Goal: Information Seeking & Learning: Learn about a topic

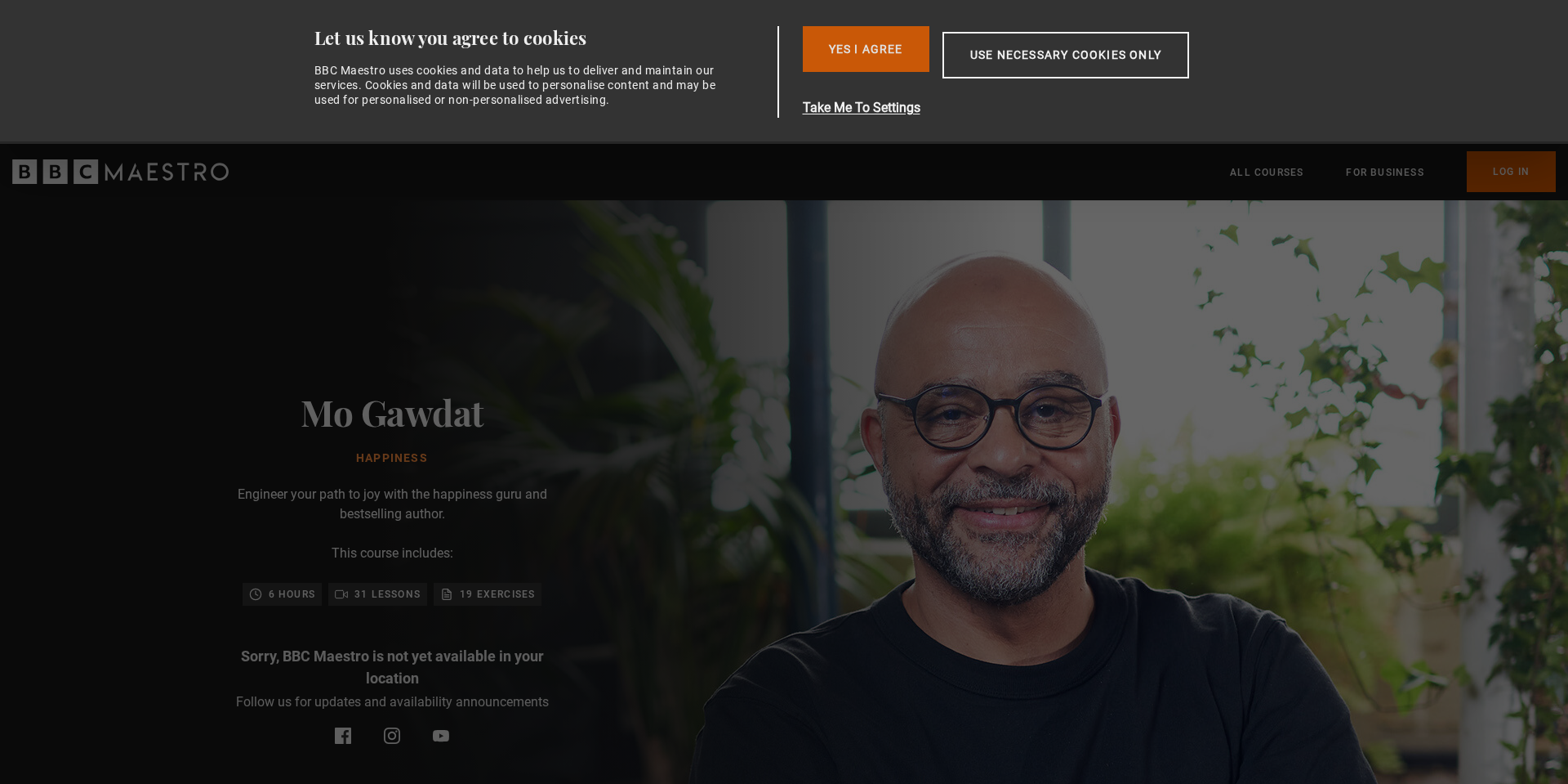
click at [883, 45] on button "Yes I Agree" at bounding box center [866, 49] width 127 height 46
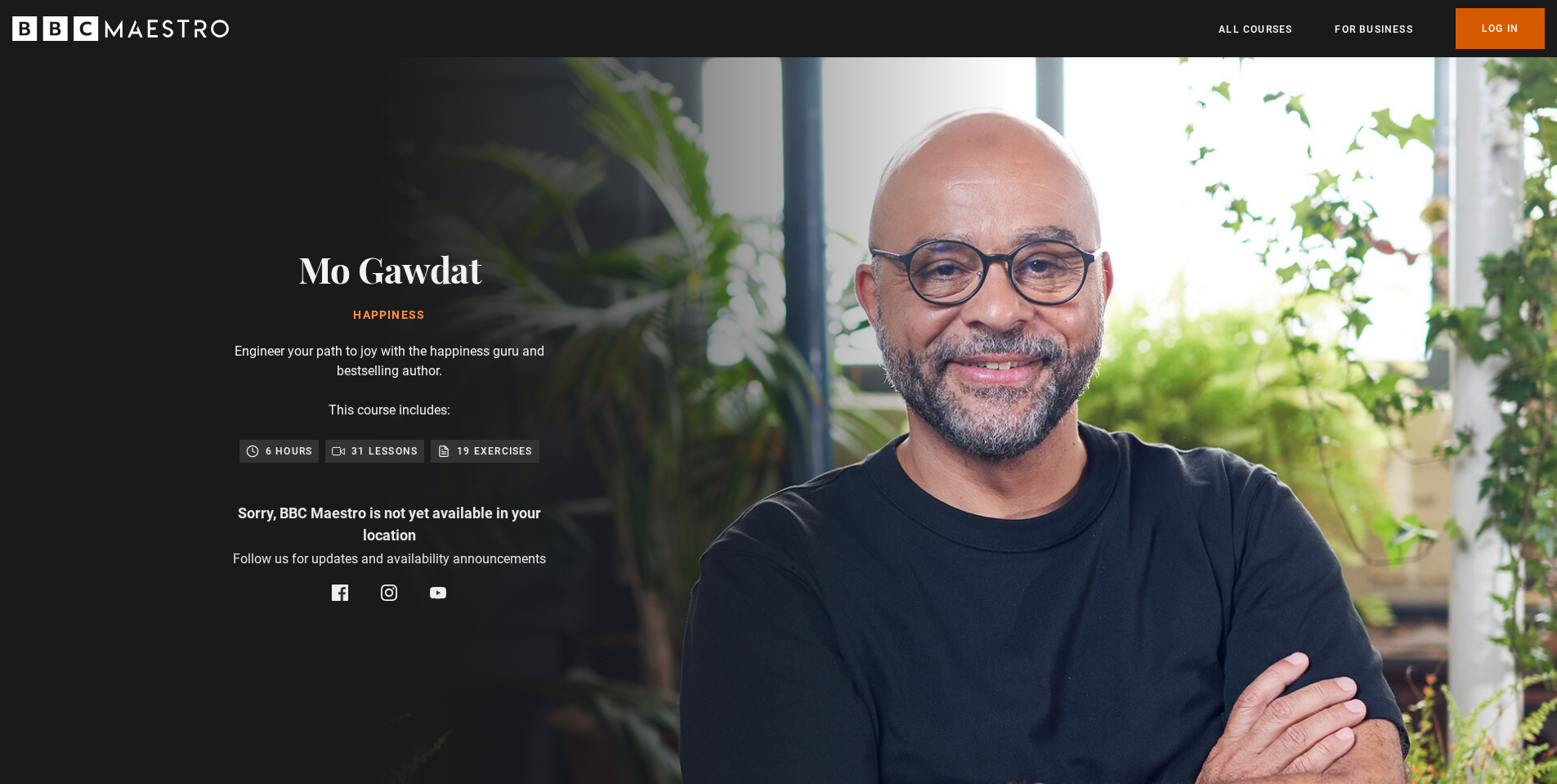
scroll to position [0, 642]
click at [1508, 27] on link "Log In" at bounding box center [1500, 29] width 89 height 41
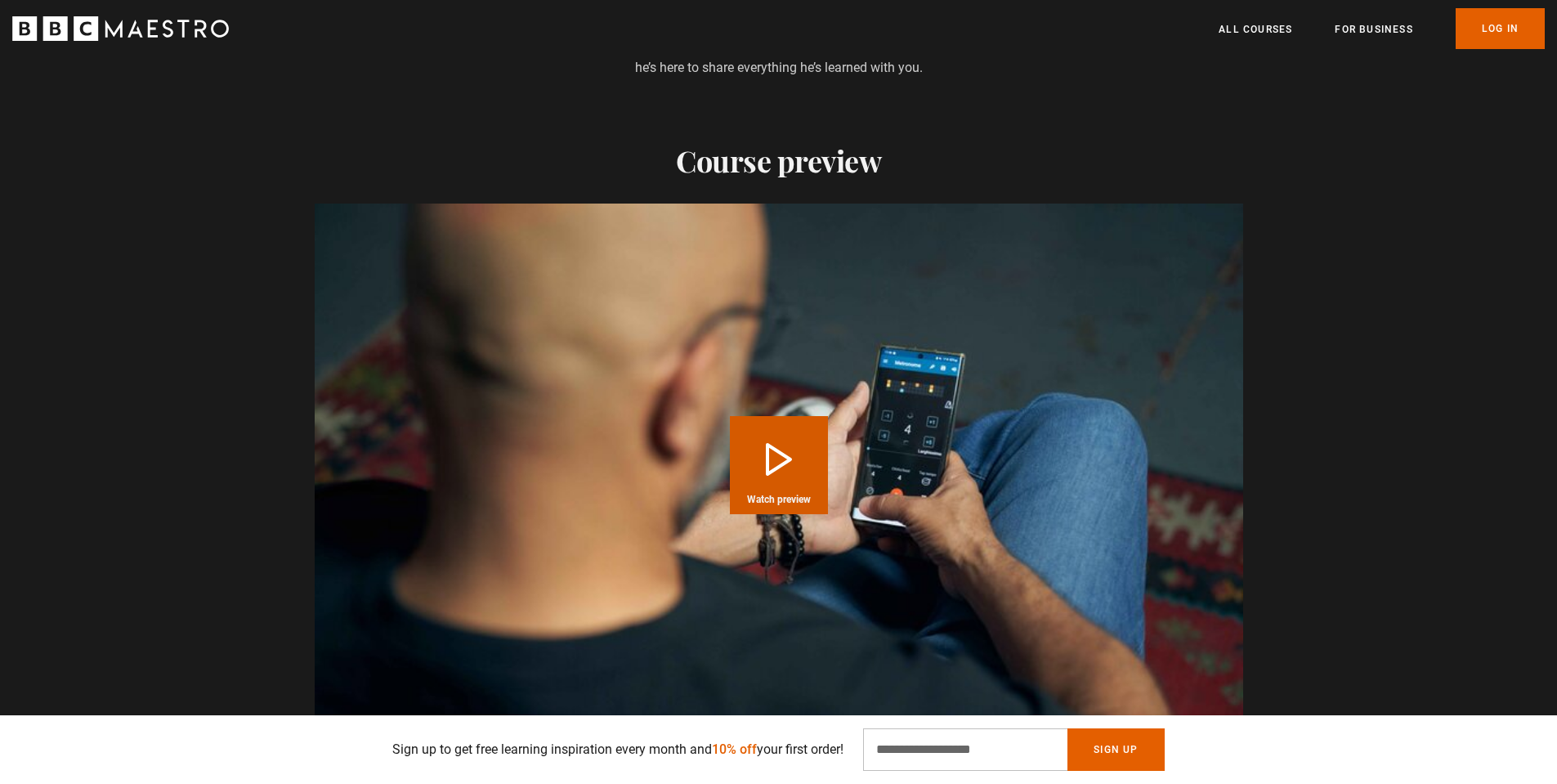
scroll to position [0, 642]
click at [792, 450] on button "Play Course overview for Happiness with Mo Gawdat Watch preview" at bounding box center [778, 465] width 98 height 98
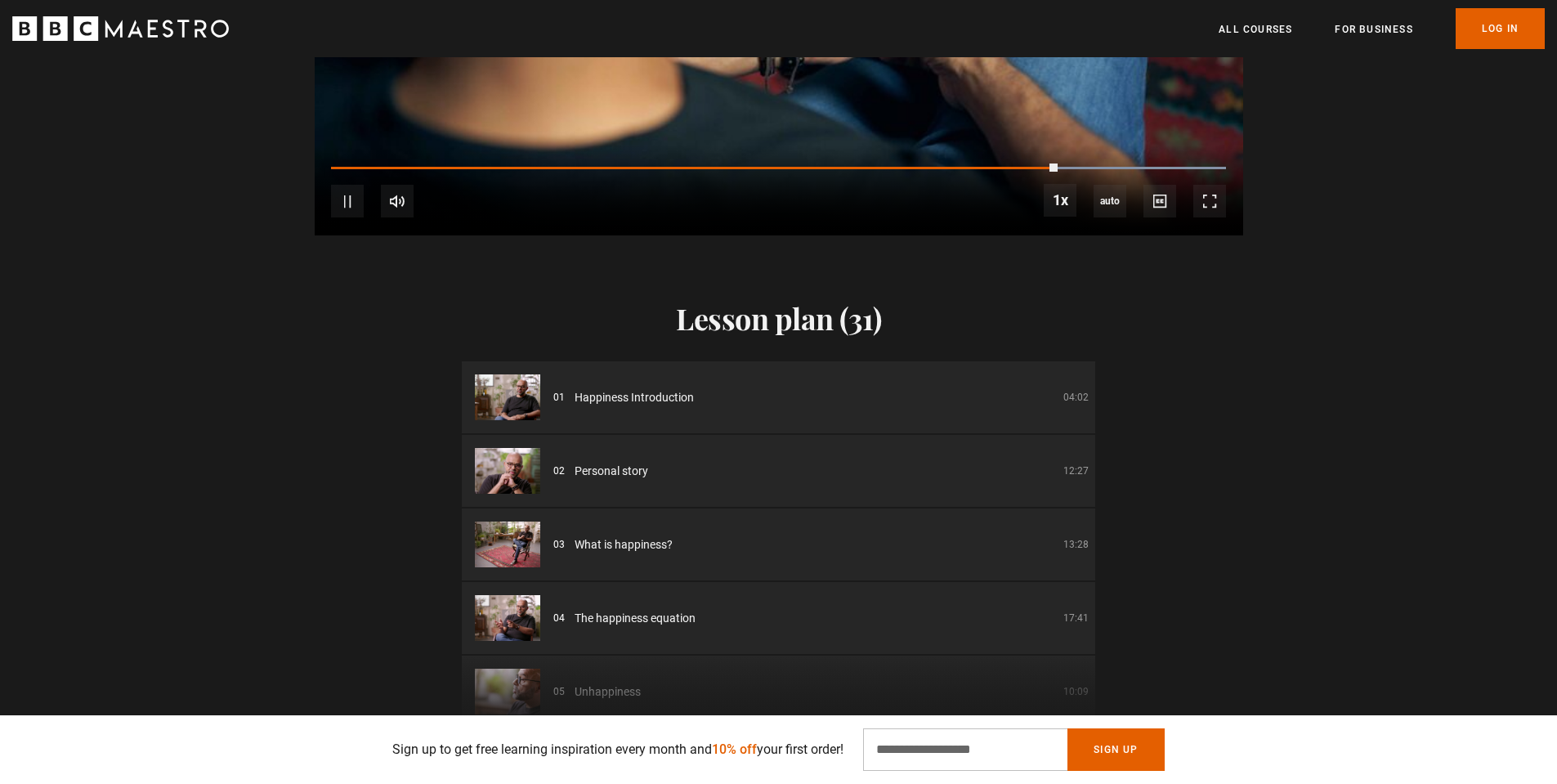
scroll to position [0, 1499]
click at [646, 398] on span "Happiness Introduction" at bounding box center [634, 398] width 119 height 17
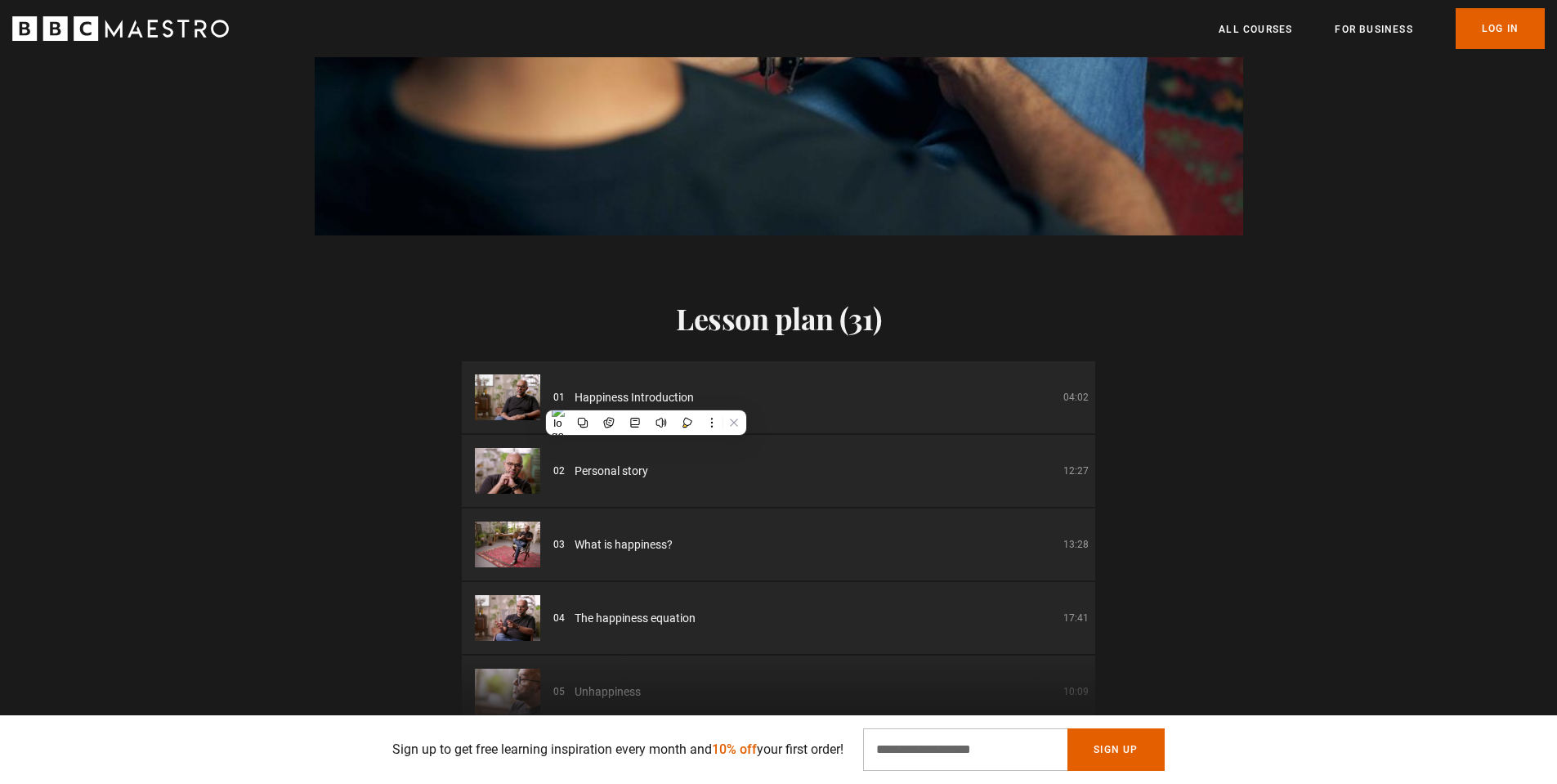
click at [590, 471] on span "Personal story" at bounding box center [611, 471] width 74 height 17
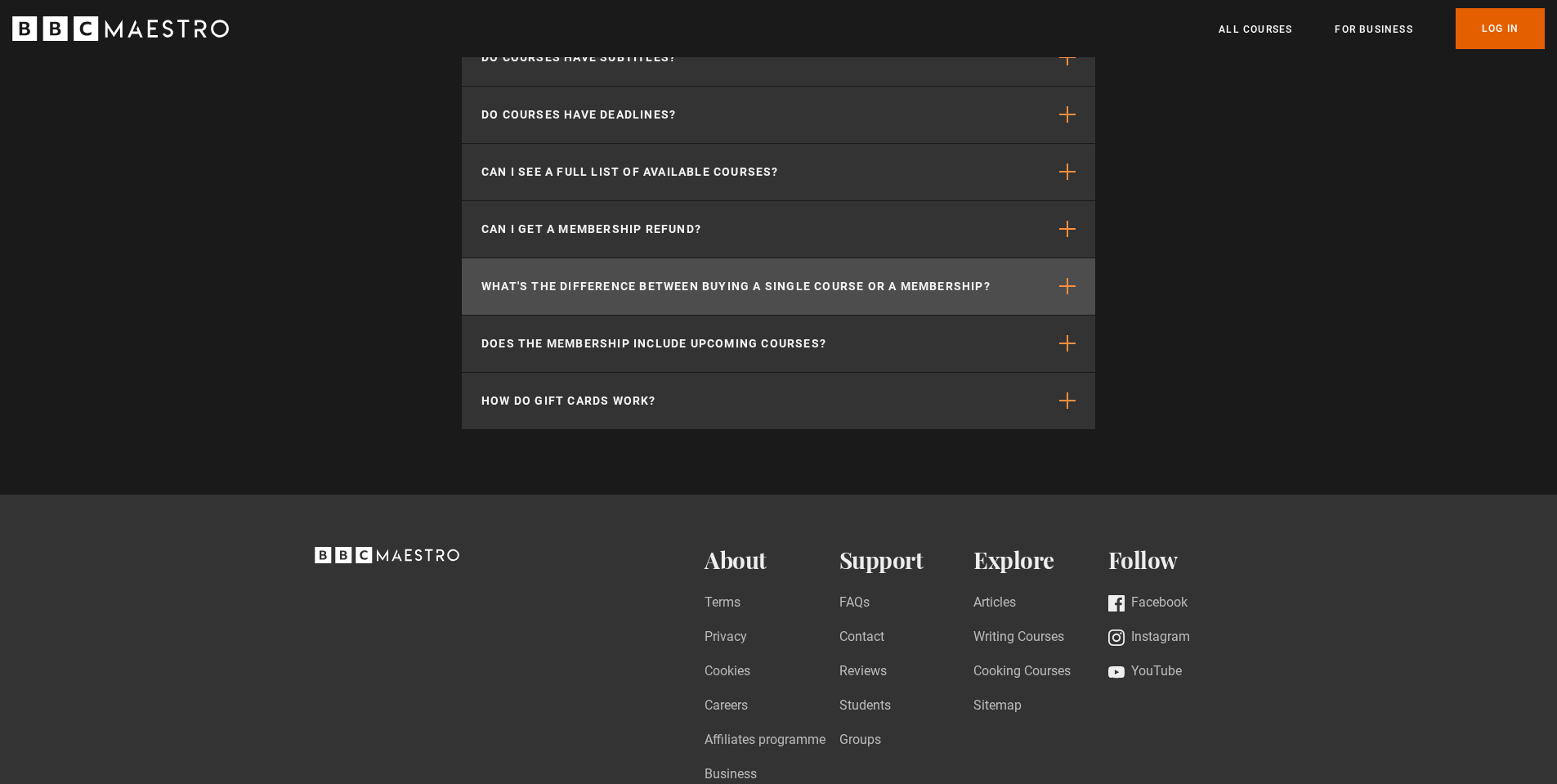
scroll to position [3963, 0]
